Goal: Navigation & Orientation: Find specific page/section

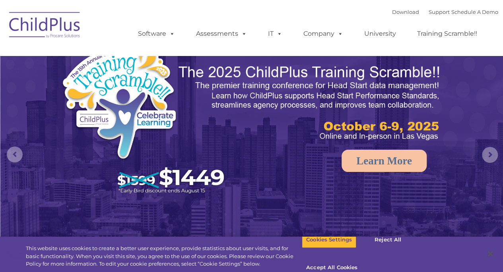
select select "MEDIUM"
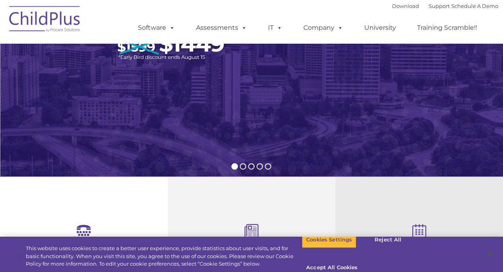
click at [470, 76] on img at bounding box center [251, 24] width 503 height 317
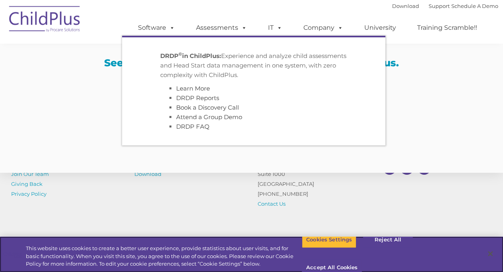
scroll to position [1689, 0]
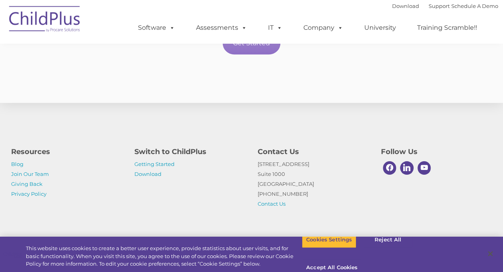
click at [187, 215] on div "Resources Blog Join Our Team Giving Back Privacy Policy Switch to ChildPlus Get…" at bounding box center [251, 172] width 503 height 138
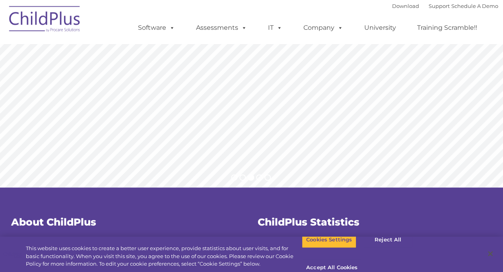
scroll to position [0, 0]
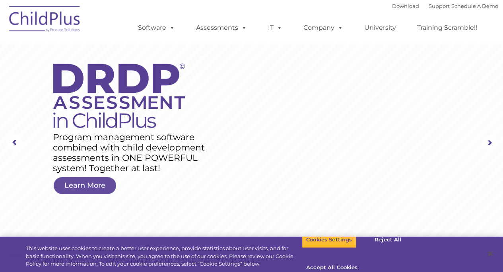
click at [59, 8] on img at bounding box center [45, 20] width 80 height 40
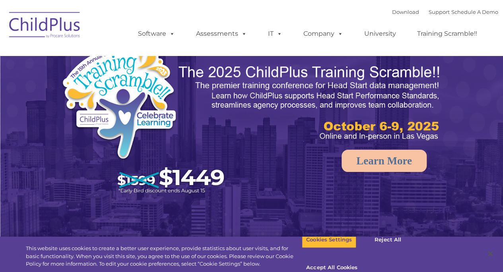
select select "MEDIUM"
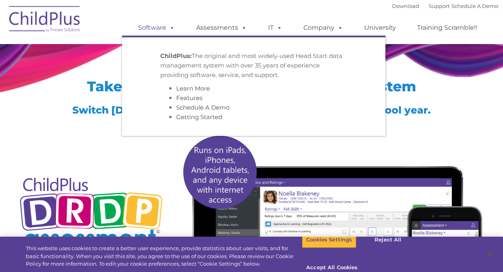
click at [148, 30] on link "Software" at bounding box center [156, 28] width 53 height 16
